Goal: Task Accomplishment & Management: Complete application form

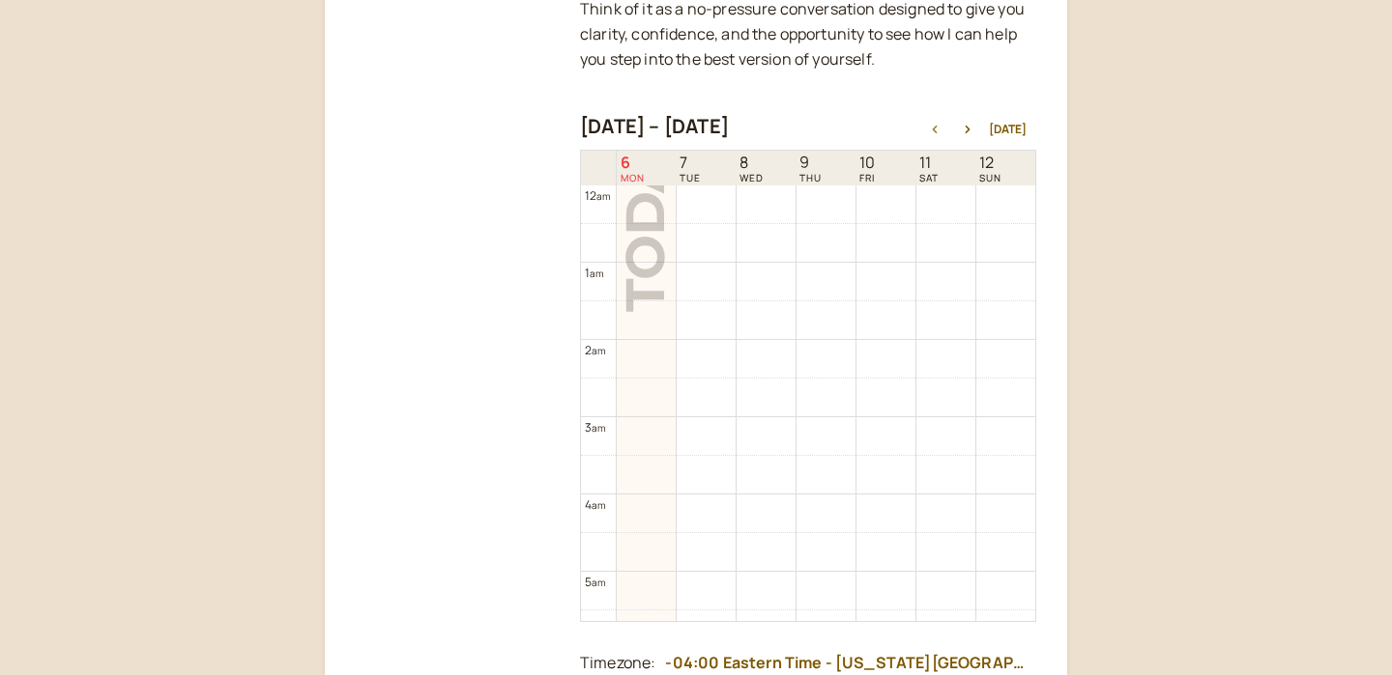
scroll to position [619, 0]
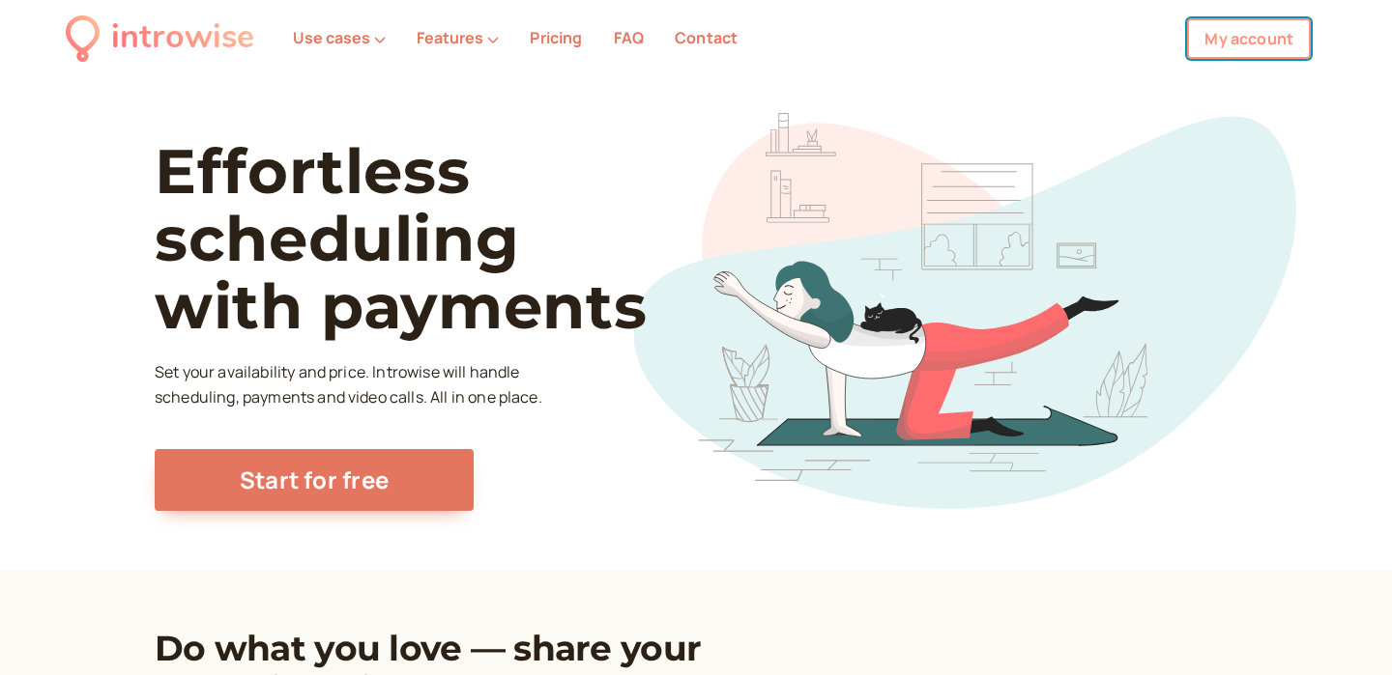
click at [1203, 50] on link "My account" at bounding box center [1249, 38] width 124 height 41
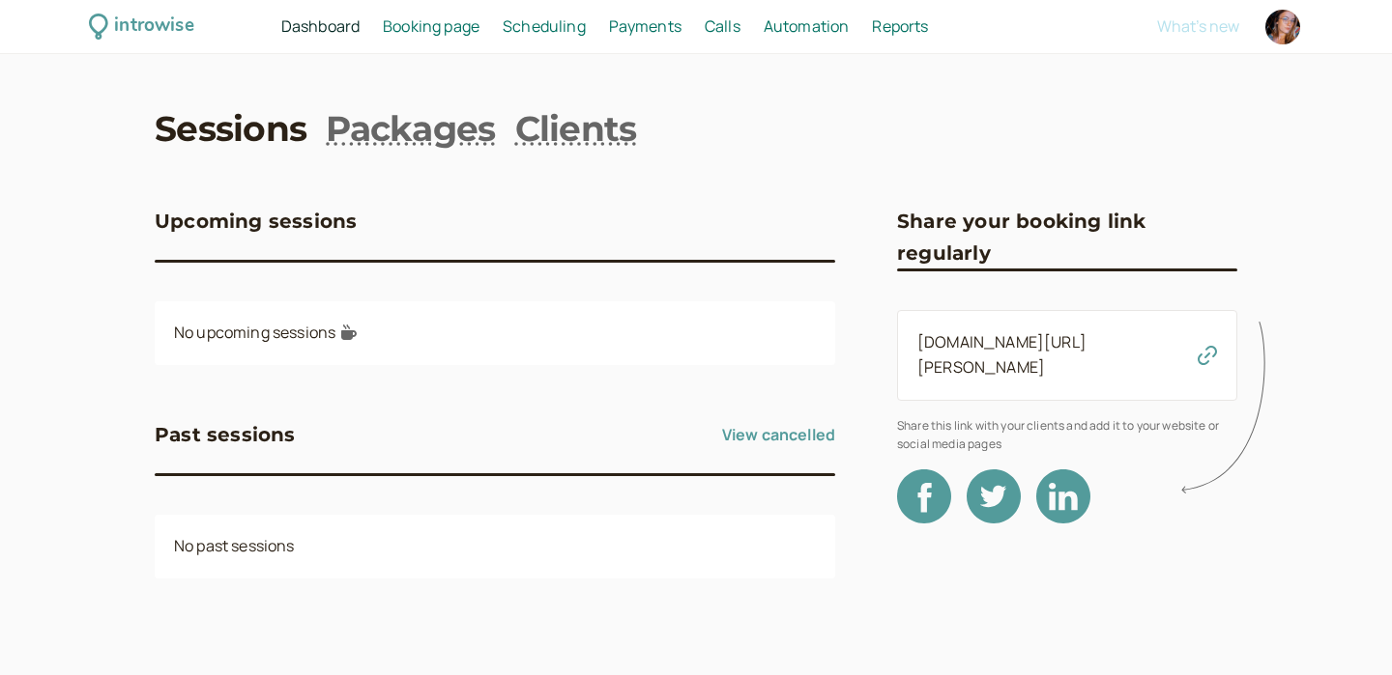
click at [446, 30] on span "Booking page" at bounding box center [431, 25] width 97 height 21
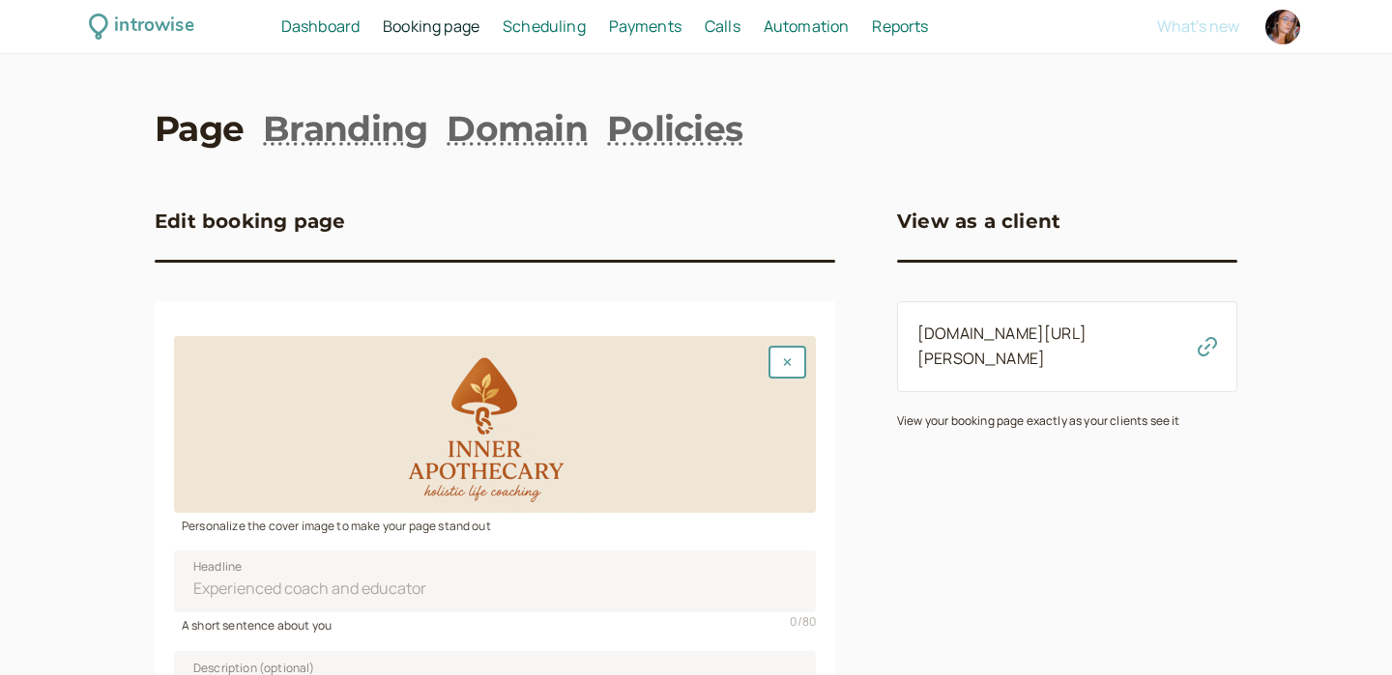
click at [526, 26] on span "Scheduling" at bounding box center [543, 25] width 83 height 21
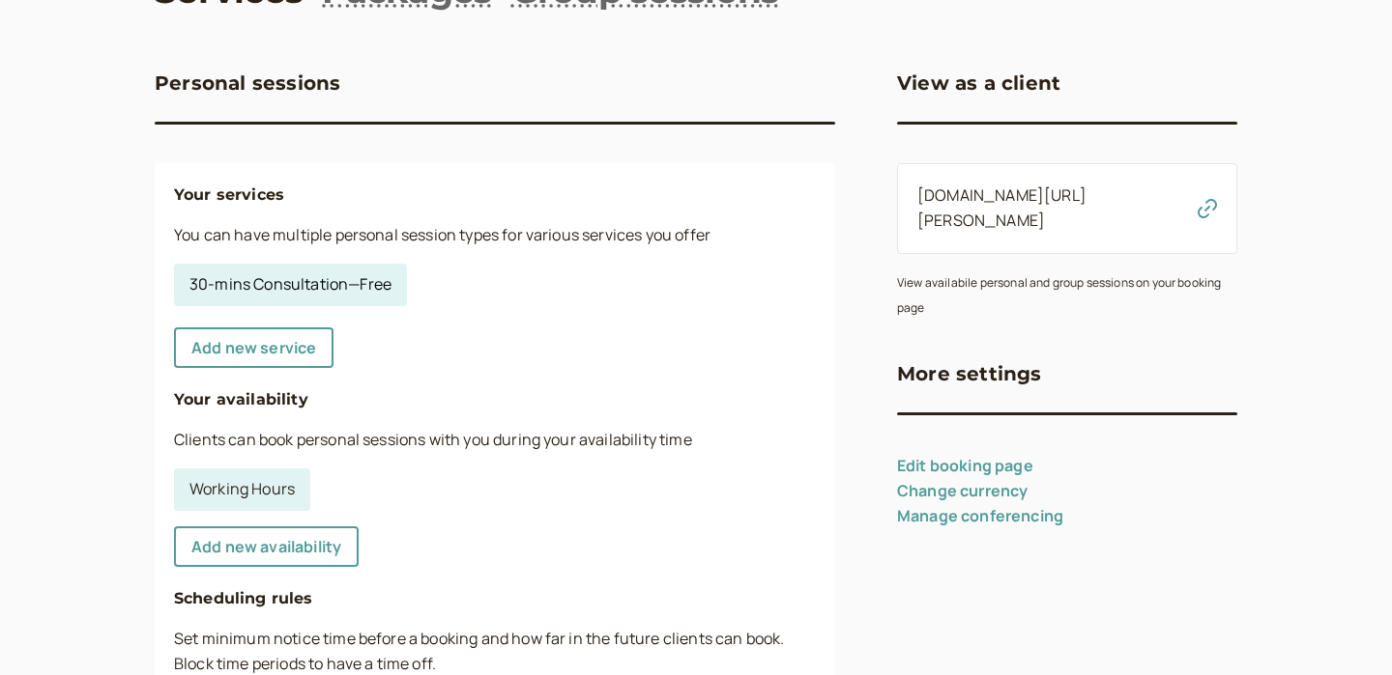
scroll to position [142, 0]
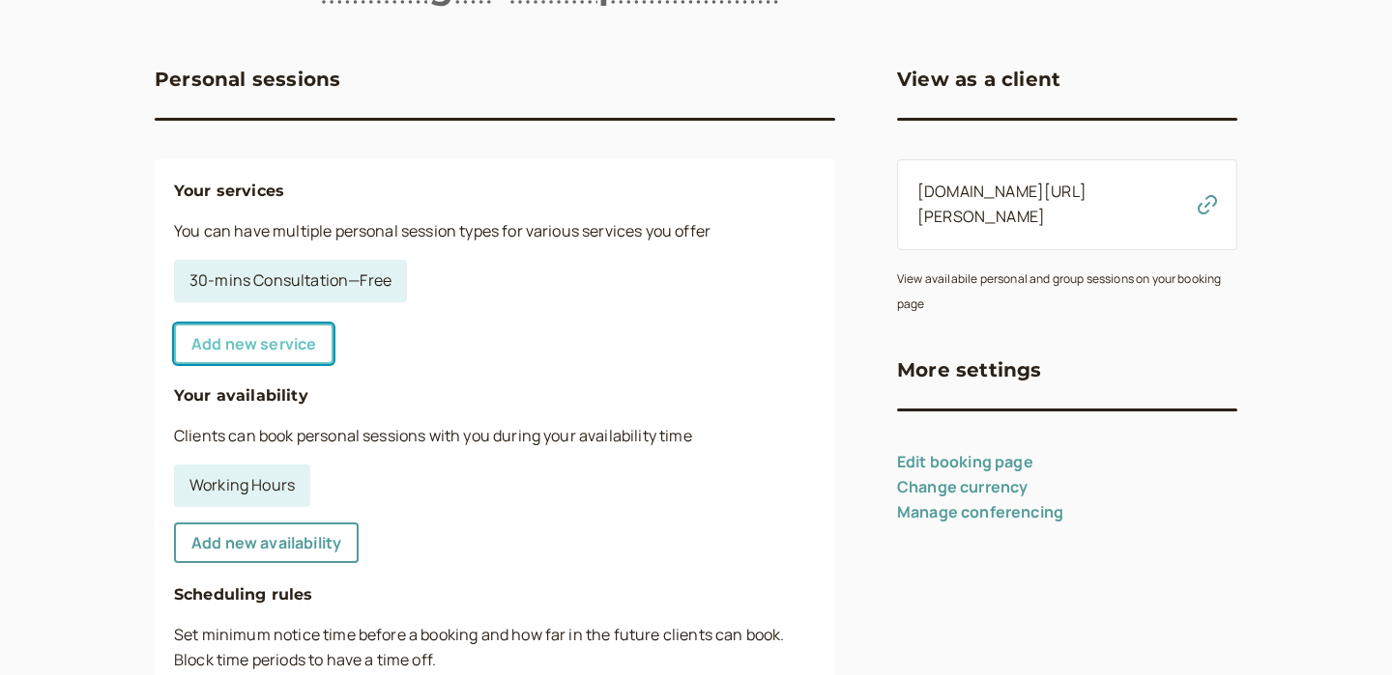
click at [267, 361] on link "Add new service" at bounding box center [253, 344] width 159 height 41
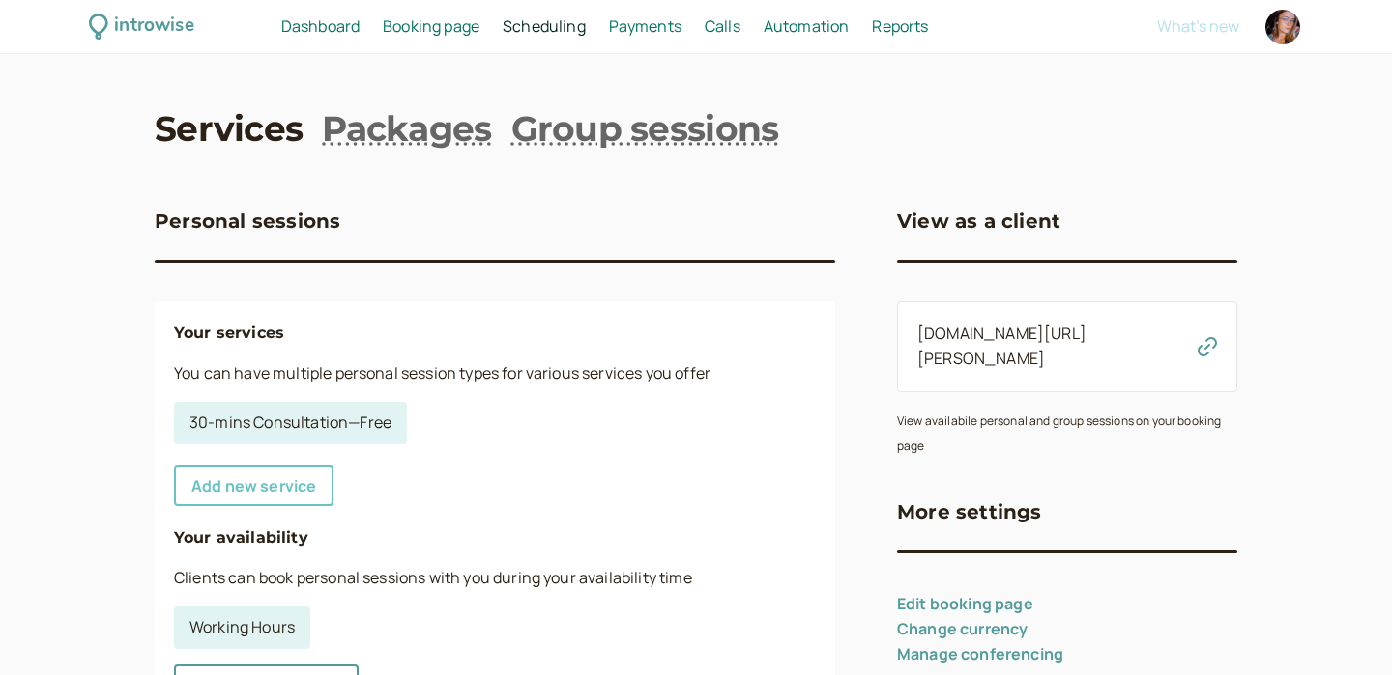
select select "30"
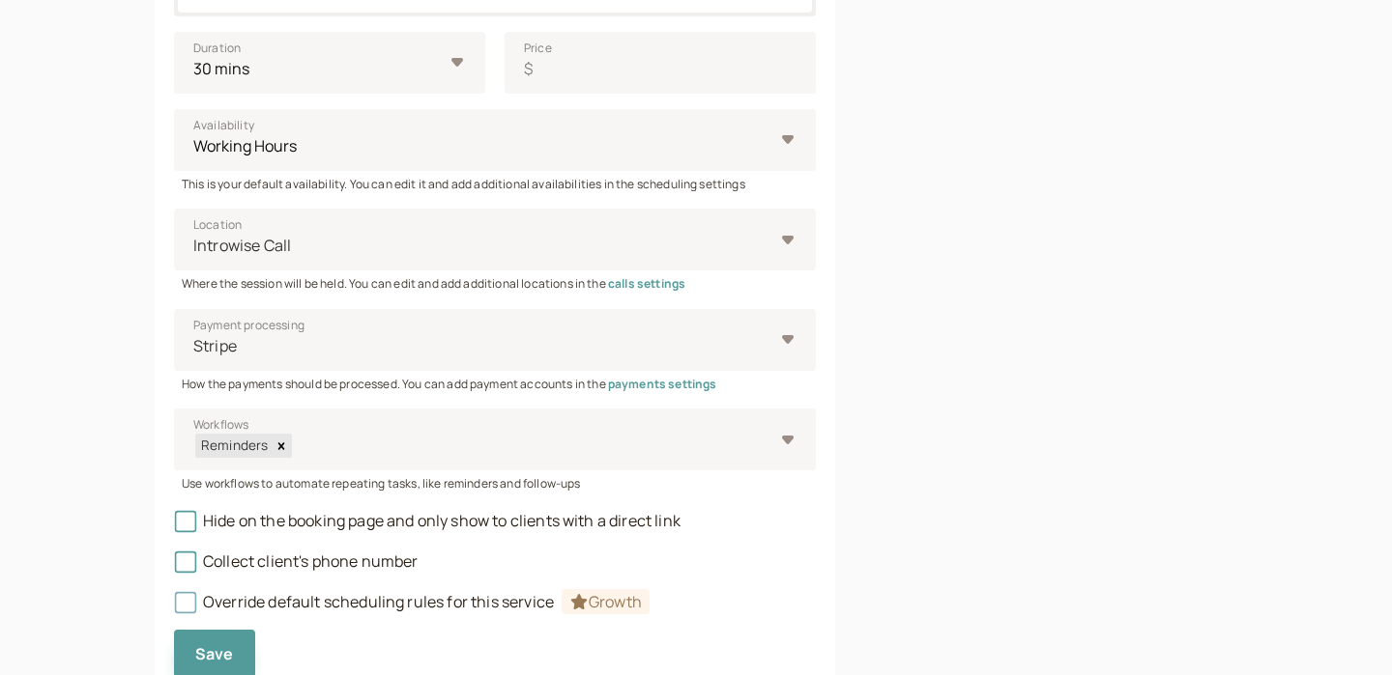
scroll to position [808, 0]
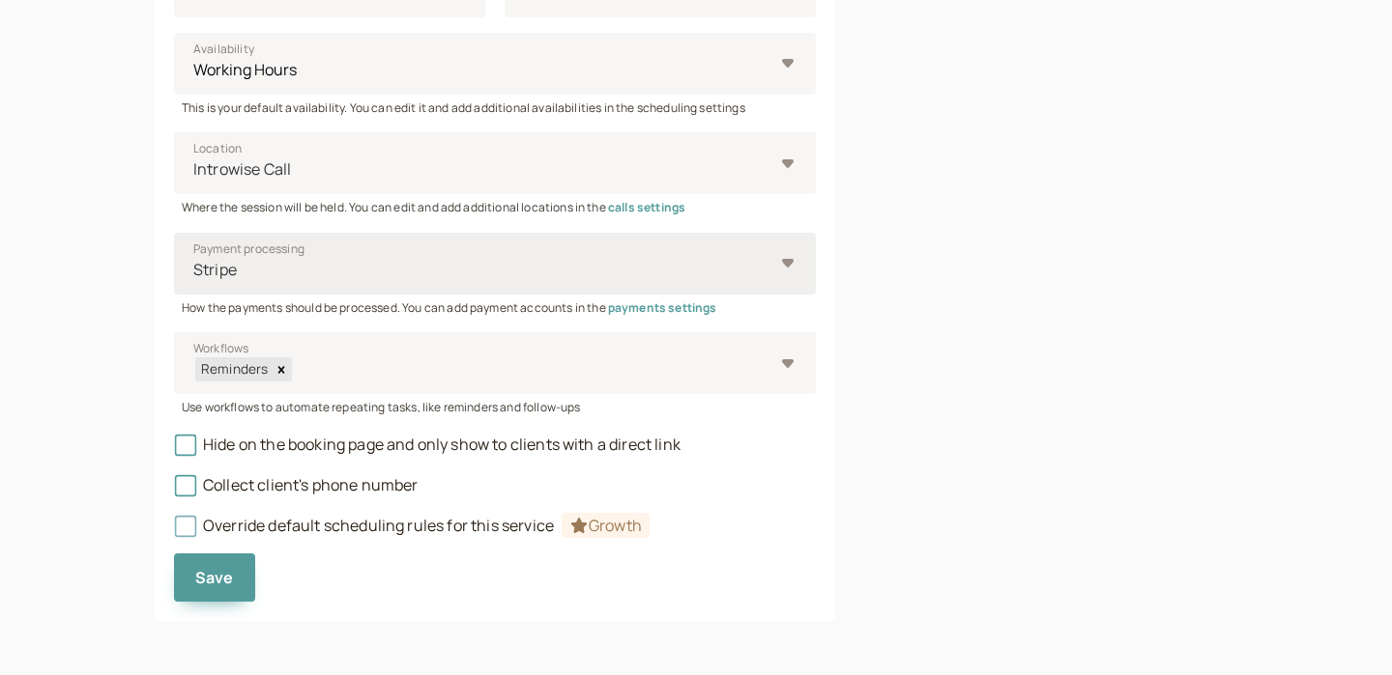
click at [343, 259] on div at bounding box center [482, 270] width 582 height 26
click at [194, 259] on input "Payment processing Stripe" at bounding box center [192, 270] width 3 height 22
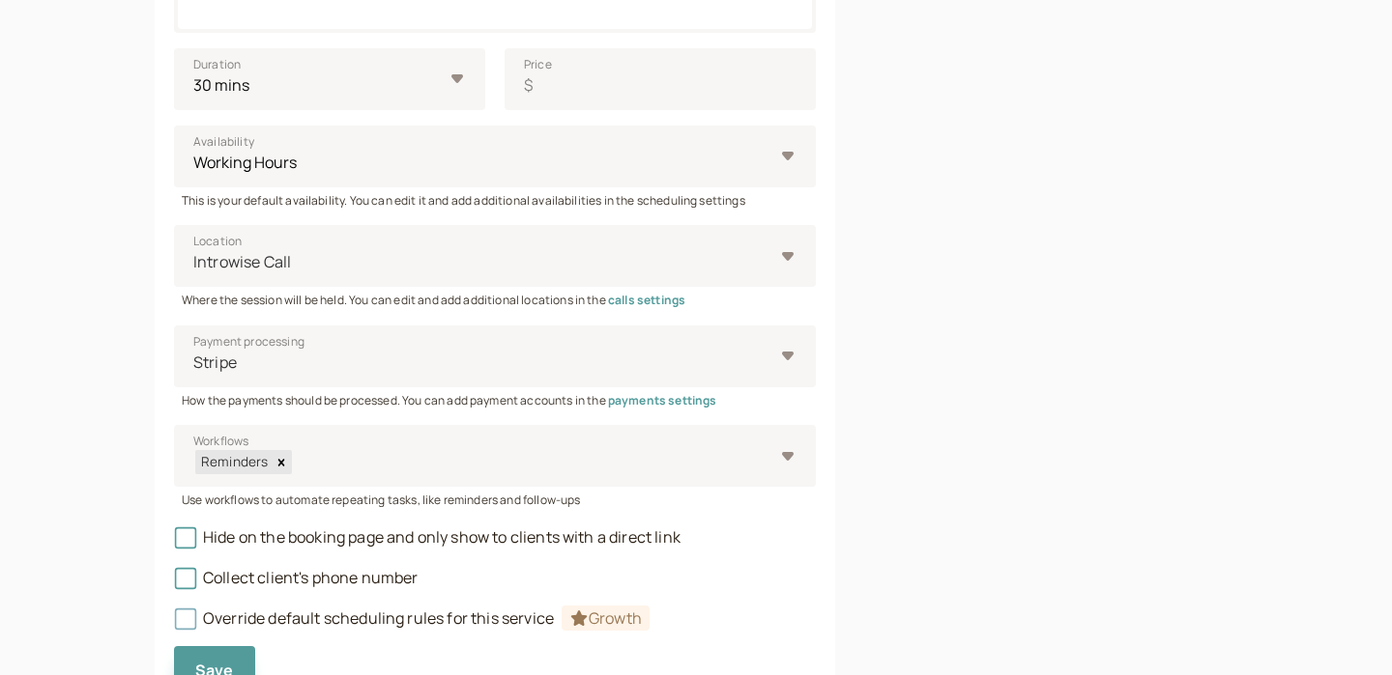
scroll to position [707, 0]
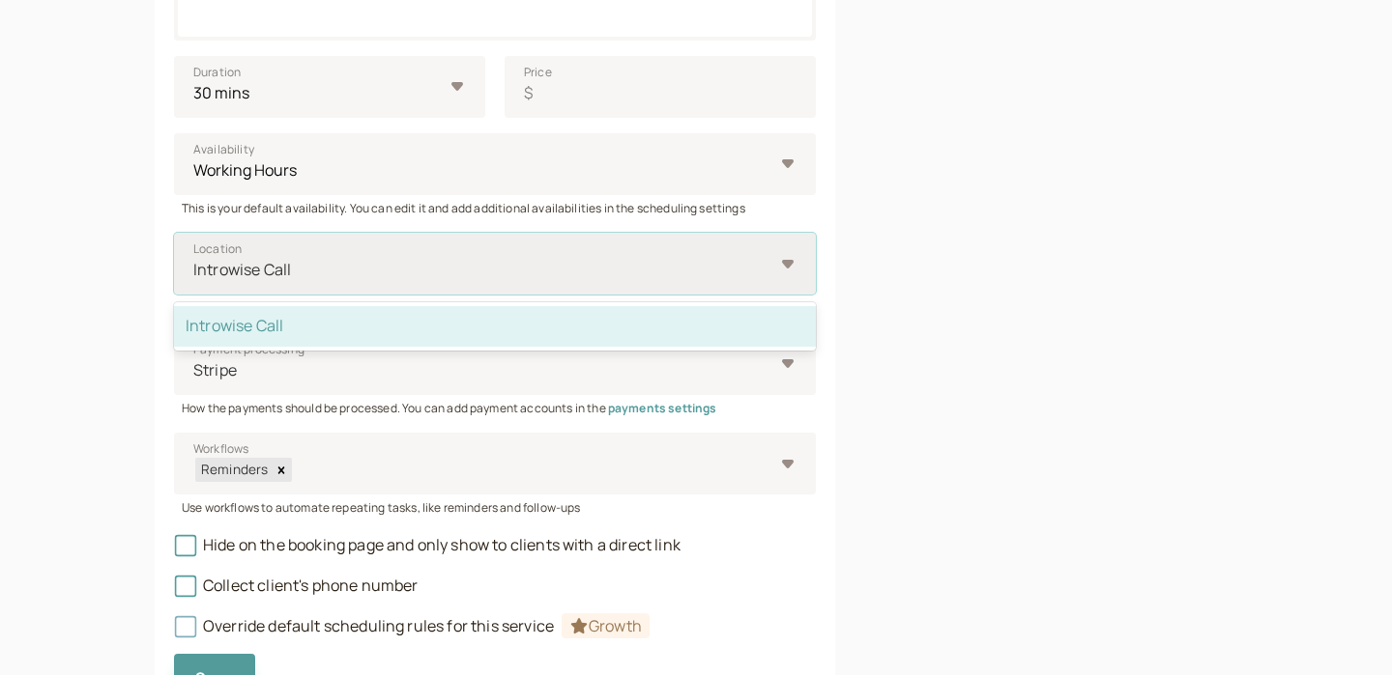
click at [295, 287] on div "Introwise Call" at bounding box center [484, 270] width 582 height 36
click at [194, 281] on input "Location option Introwise Call selected, 1 of 1. 1 result available. Use Up and…" at bounding box center [192, 270] width 3 height 22
click at [294, 330] on div "Introwise Call" at bounding box center [495, 326] width 642 height 41
click at [194, 281] on input "Location option Introwise Call selected, 1 of 1. 1 result available. Use Up and…" at bounding box center [192, 270] width 3 height 22
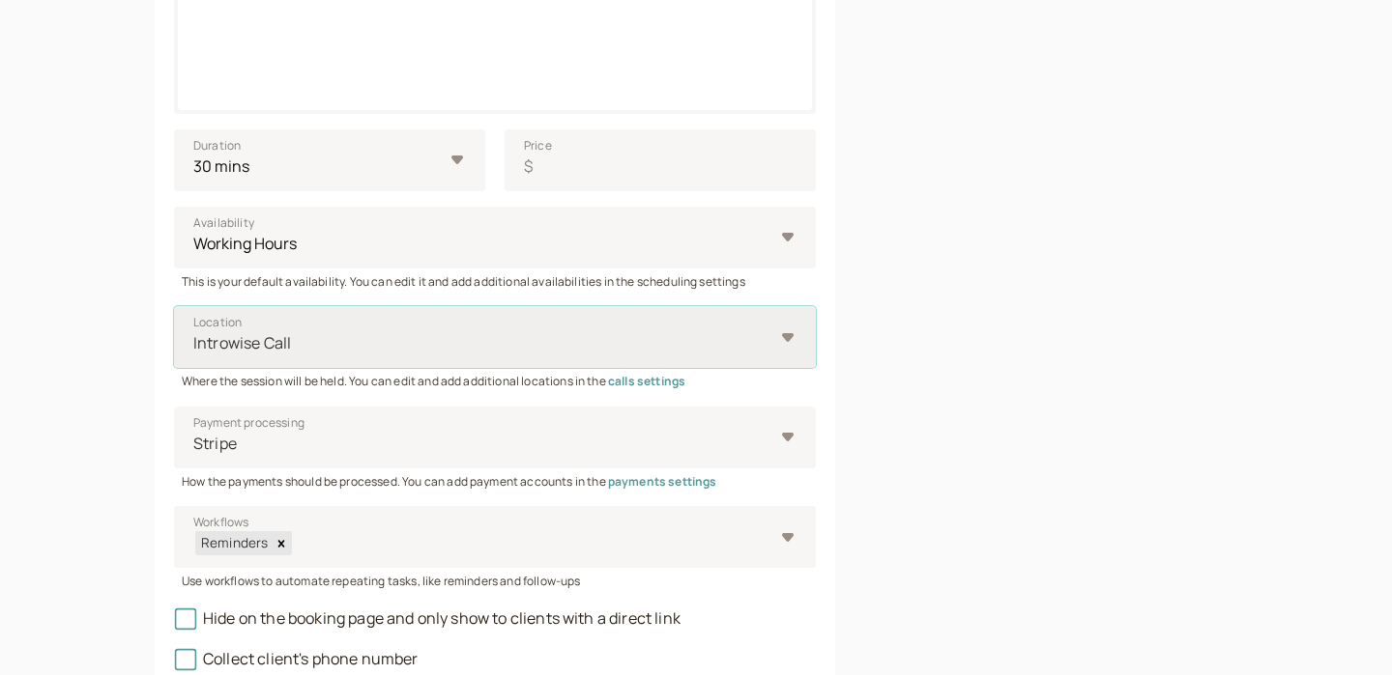
scroll to position [624, 0]
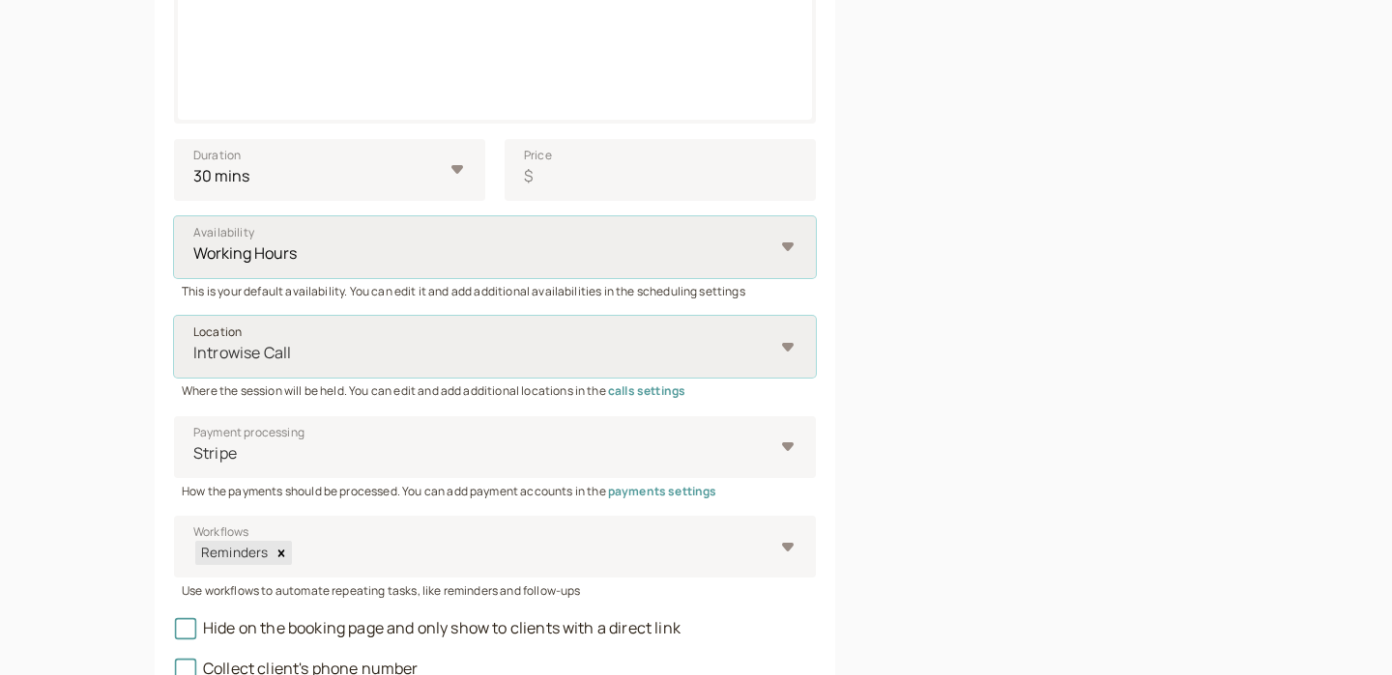
click at [267, 257] on select "Working Hours" at bounding box center [495, 247] width 642 height 62
click at [357, 164] on select "10 mins 15 mins 30 mins 45 mins 1 hour 1.5 hours 2 hours Custom…" at bounding box center [329, 170] width 311 height 62
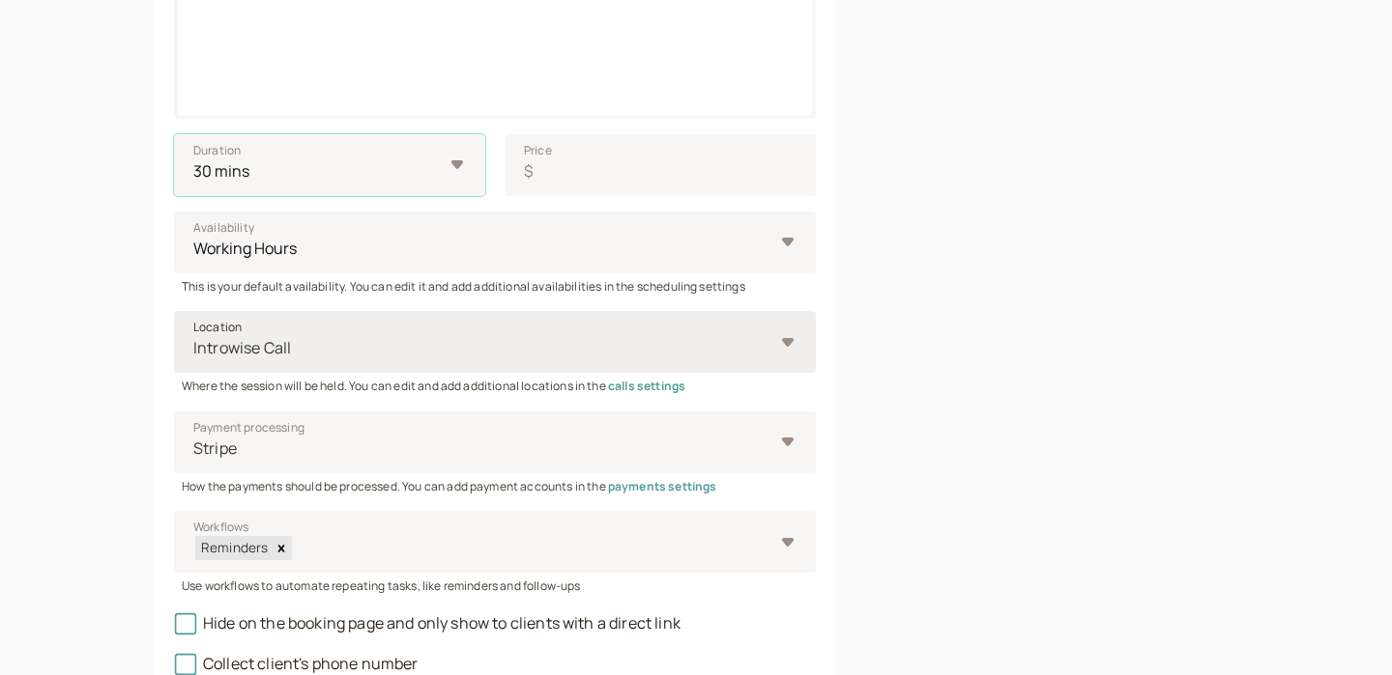
scroll to position [781, 0]
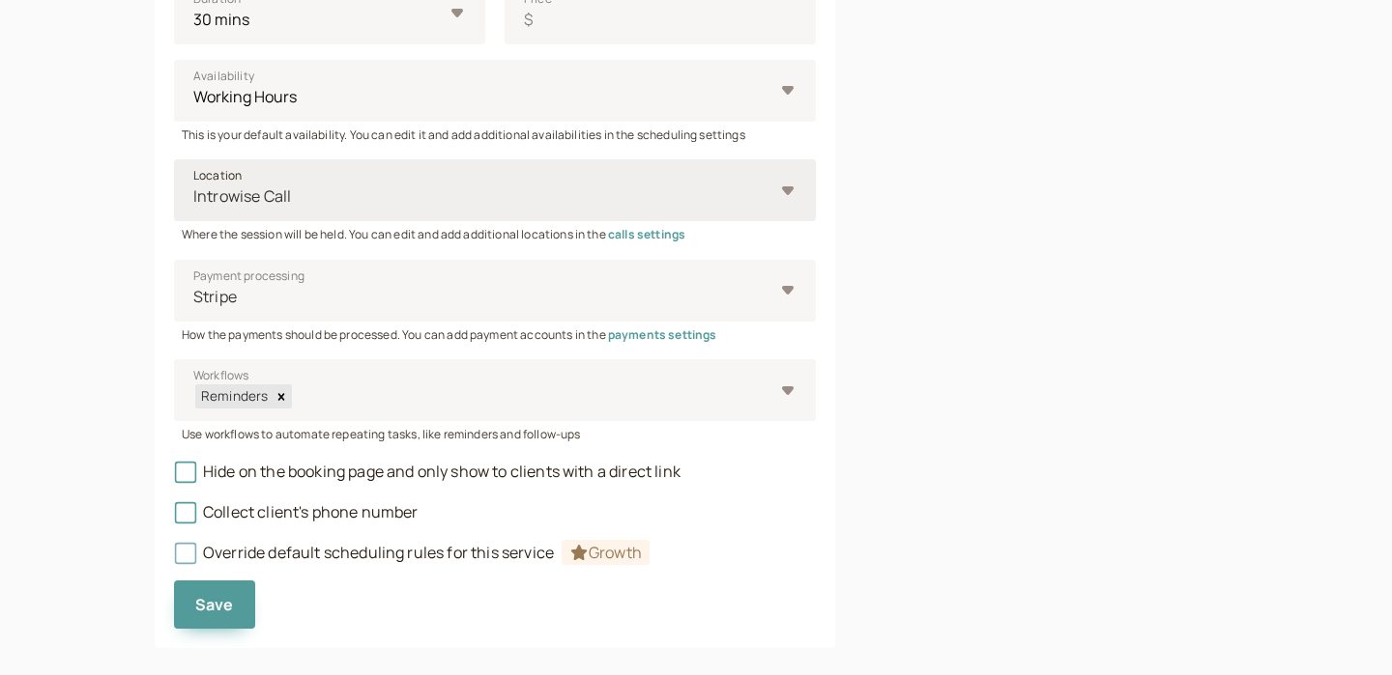
click at [192, 552] on icon at bounding box center [185, 552] width 21 height 21
click at [187, 552] on icon at bounding box center [185, 552] width 21 height 21
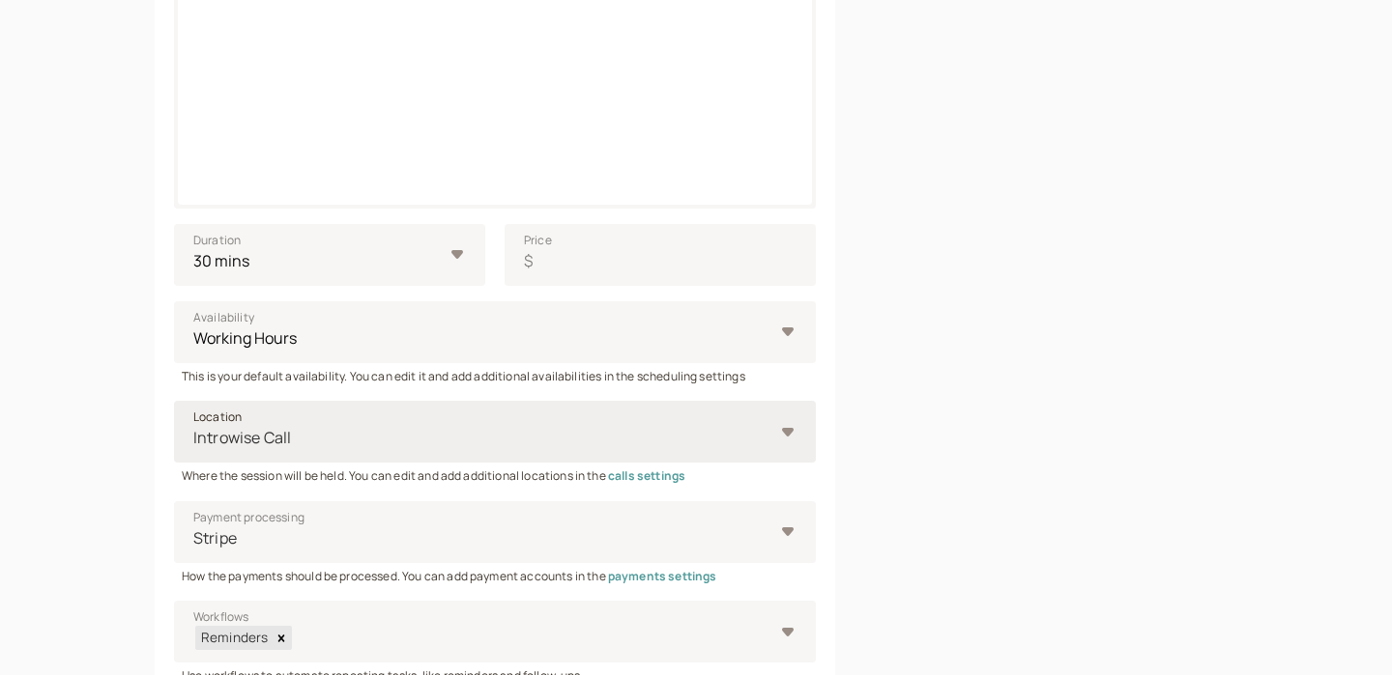
scroll to position [808, 0]
